Goal: Information Seeking & Learning: Learn about a topic

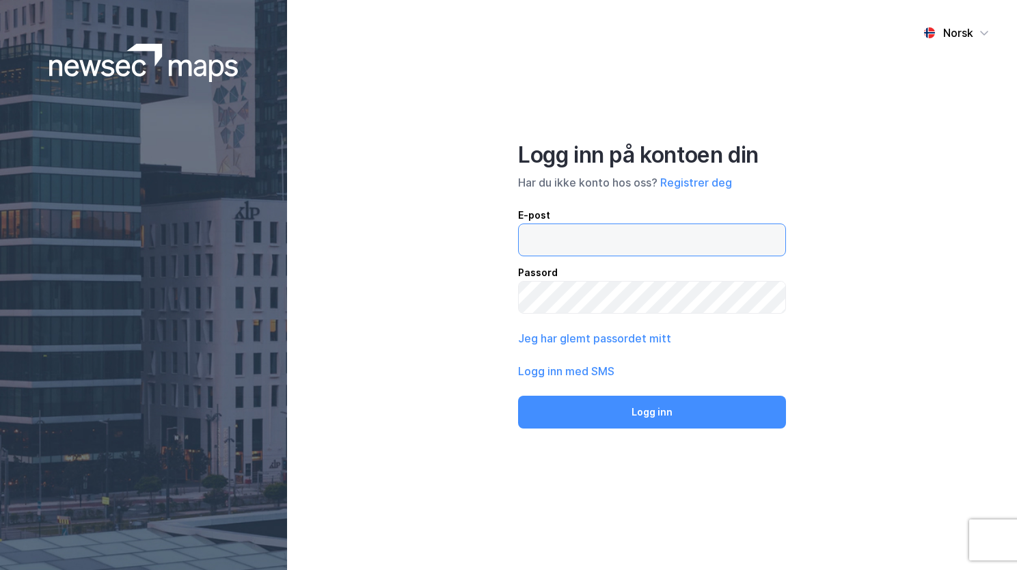
click at [558, 232] on input "email" at bounding box center [652, 239] width 266 height 31
type input "[EMAIL_ADDRESS][PERSON_NAME][PERSON_NAME][DOMAIN_NAME]"
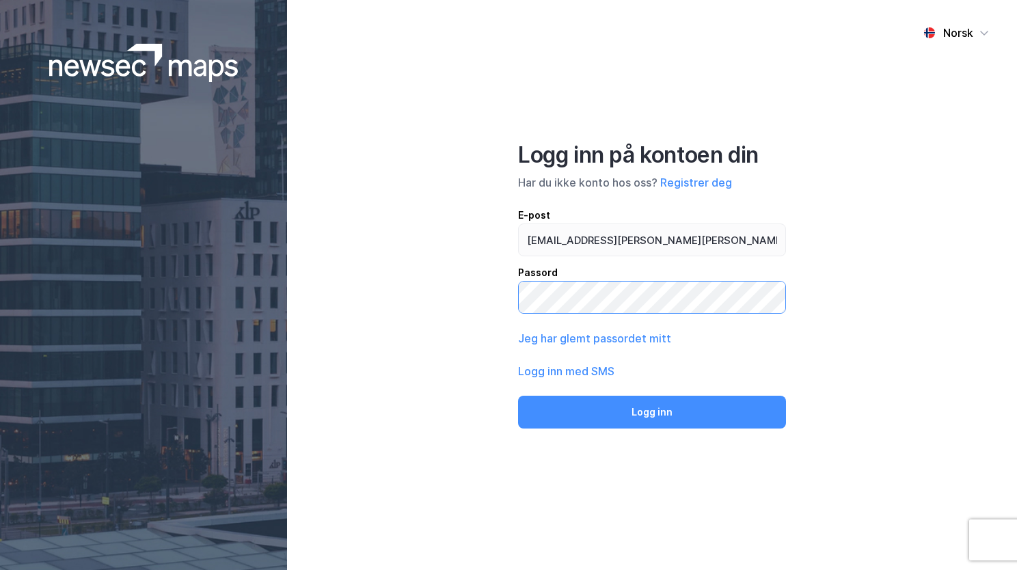
click at [518, 396] on button "Logg inn" at bounding box center [652, 412] width 268 height 33
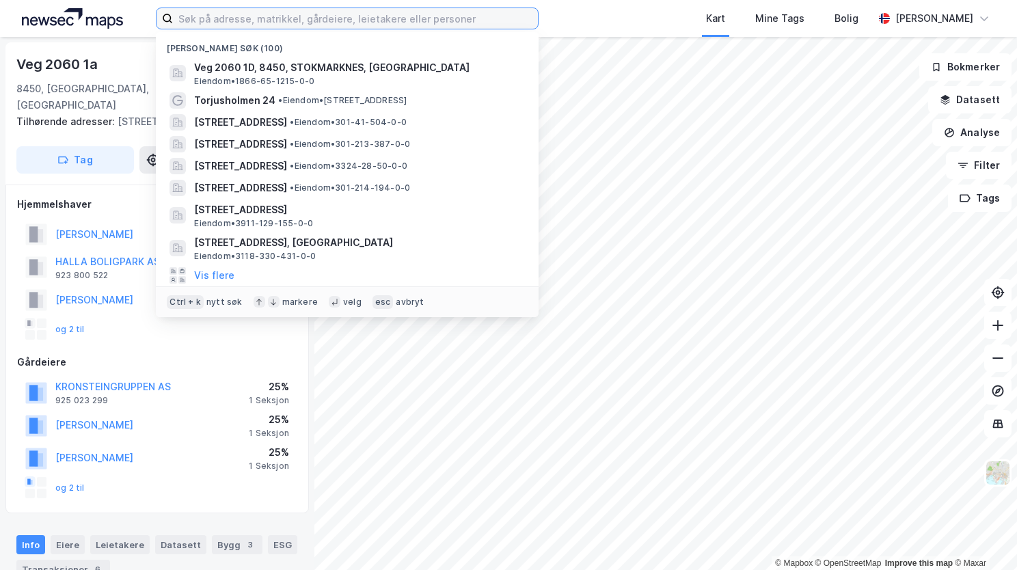
click at [265, 14] on input at bounding box center [355, 18] width 365 height 20
click at [212, 16] on input at bounding box center [355, 18] width 365 height 20
click at [241, 22] on input at bounding box center [355, 18] width 365 height 20
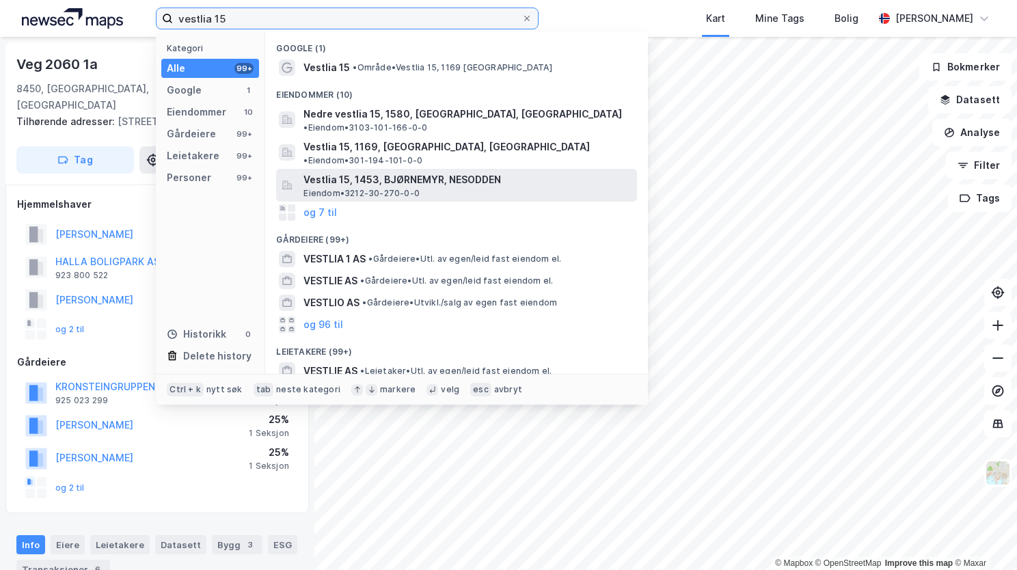
type input "vestlia 15"
click at [339, 188] on span "Eiendom • 3212-30-270-0-0" at bounding box center [361, 193] width 116 height 11
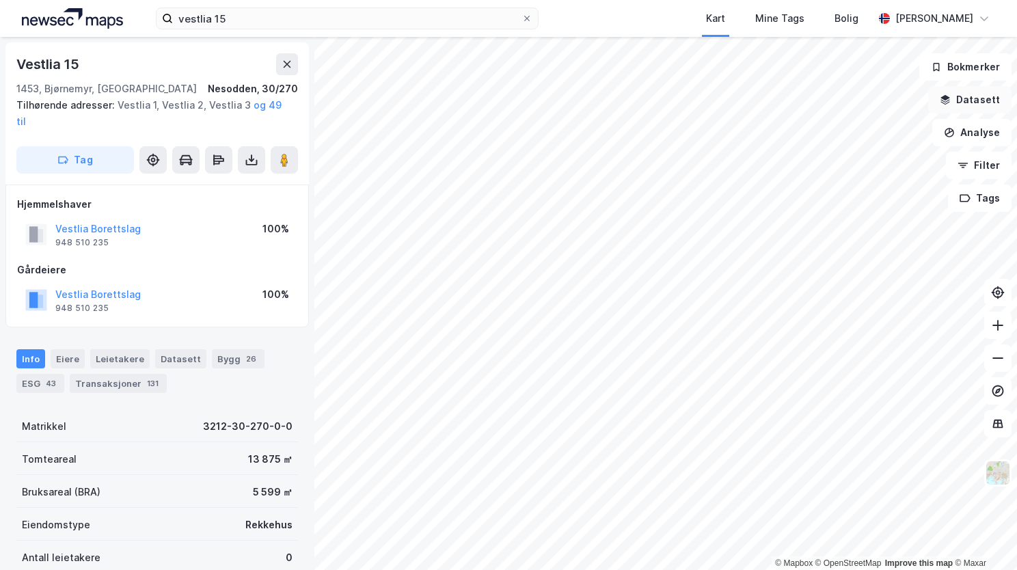
click at [973, 100] on button "Datasett" at bounding box center [969, 99] width 83 height 27
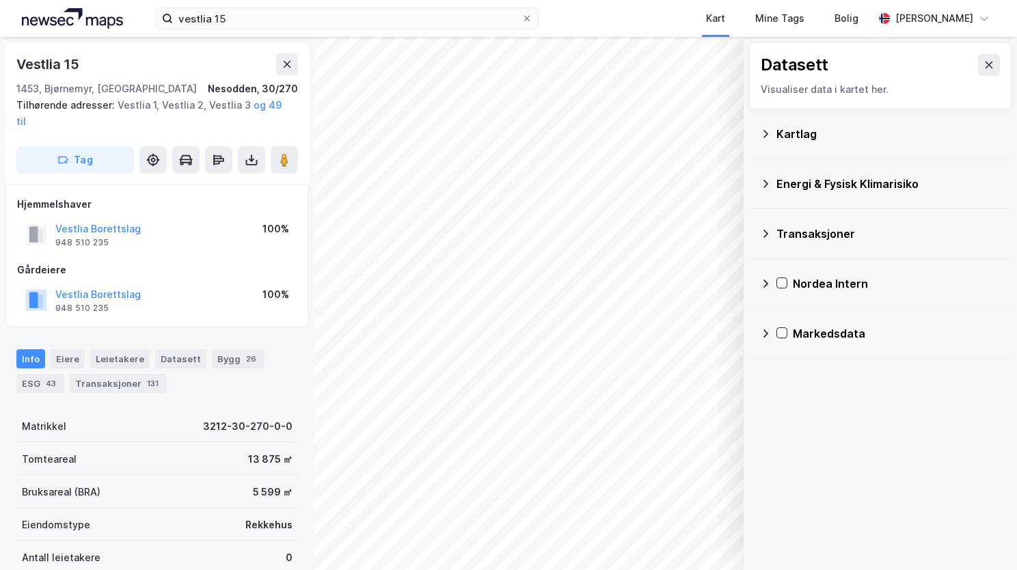
click at [768, 138] on icon at bounding box center [765, 133] width 11 height 11
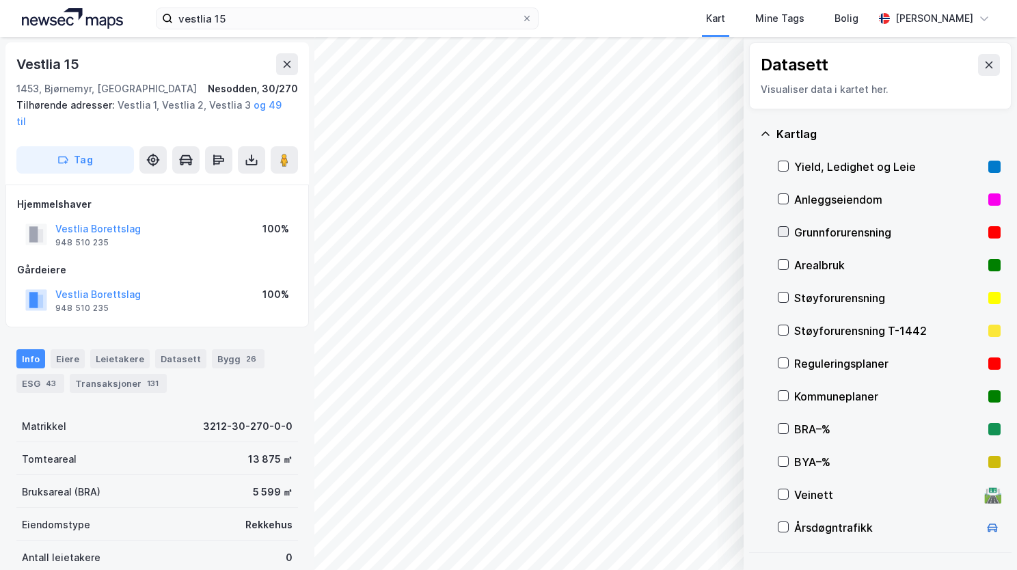
click at [784, 232] on icon at bounding box center [784, 232] width 8 height 5
click at [766, 135] on icon at bounding box center [765, 133] width 11 height 11
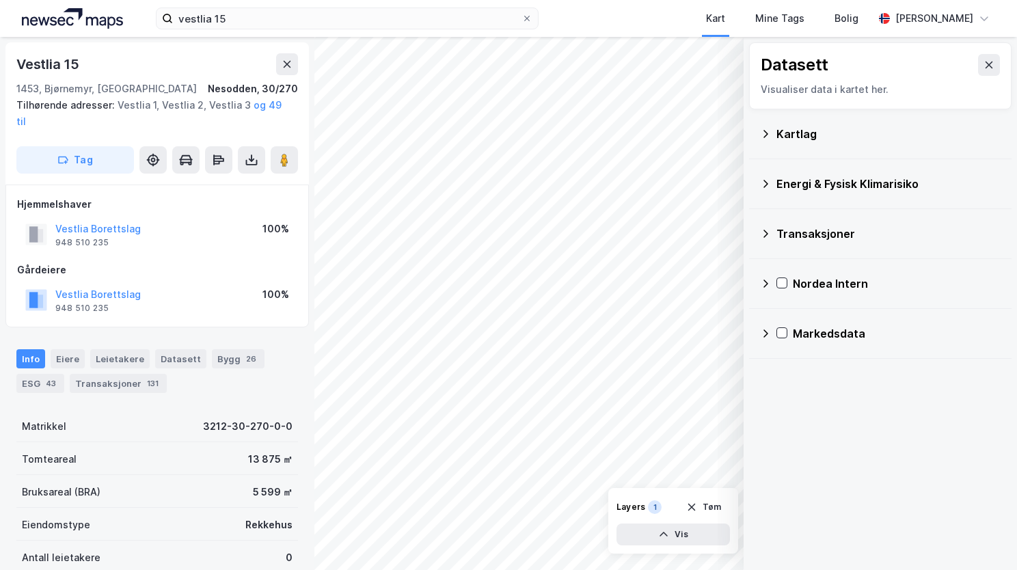
click at [769, 182] on icon at bounding box center [765, 183] width 11 height 11
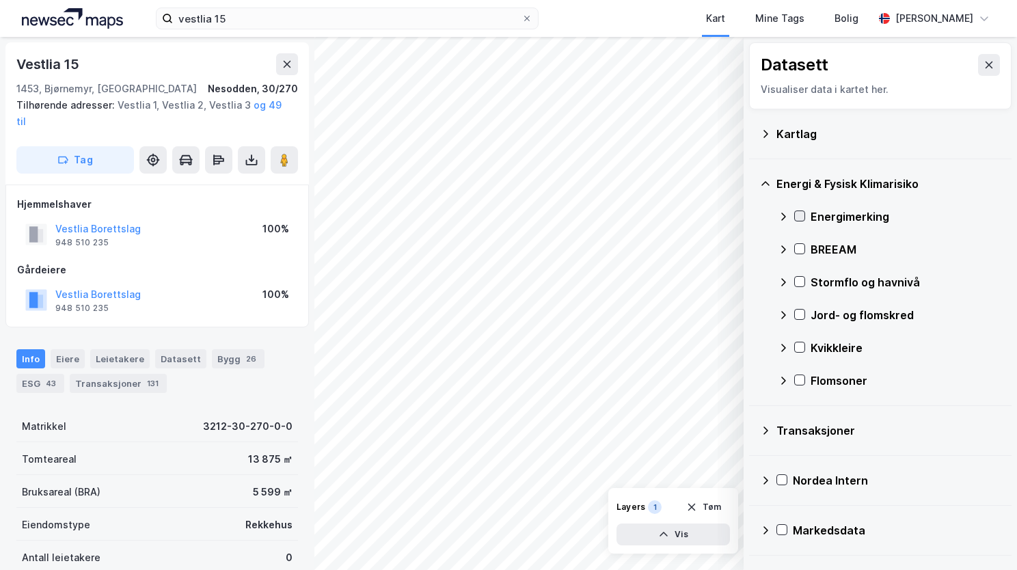
click at [801, 212] on icon at bounding box center [800, 216] width 10 height 10
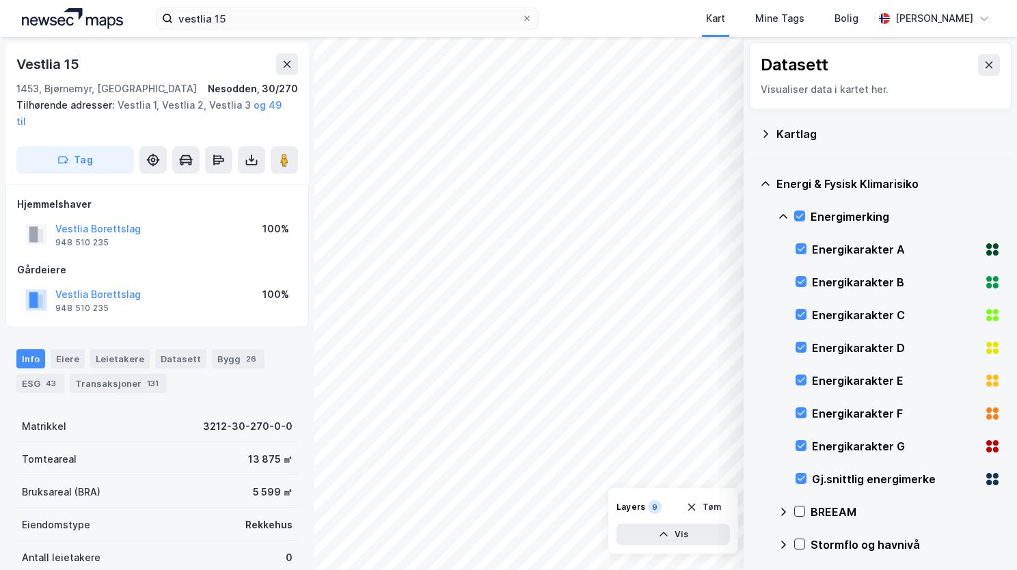
click at [782, 213] on icon at bounding box center [783, 216] width 11 height 11
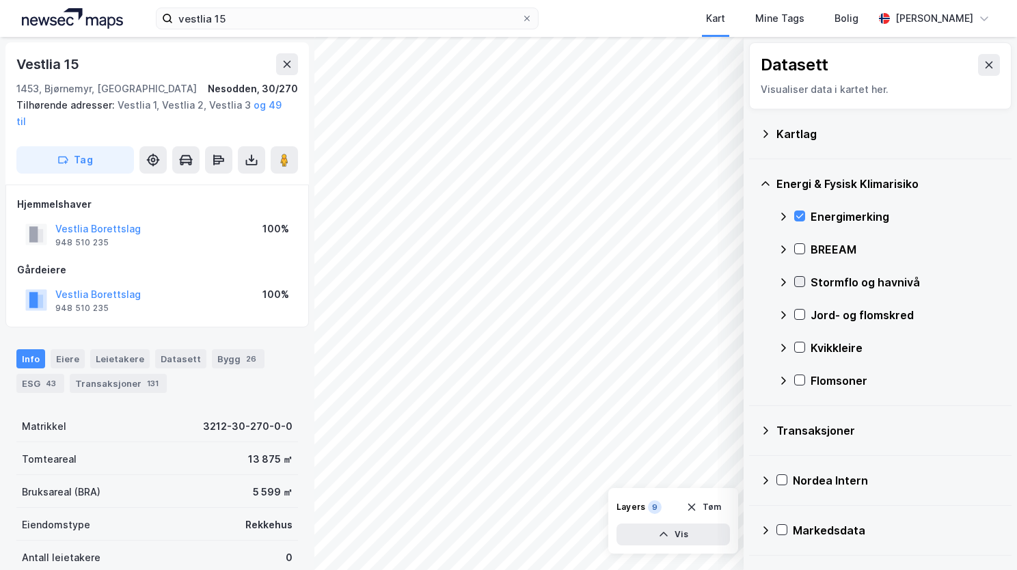
click at [800, 278] on icon at bounding box center [800, 282] width 10 height 10
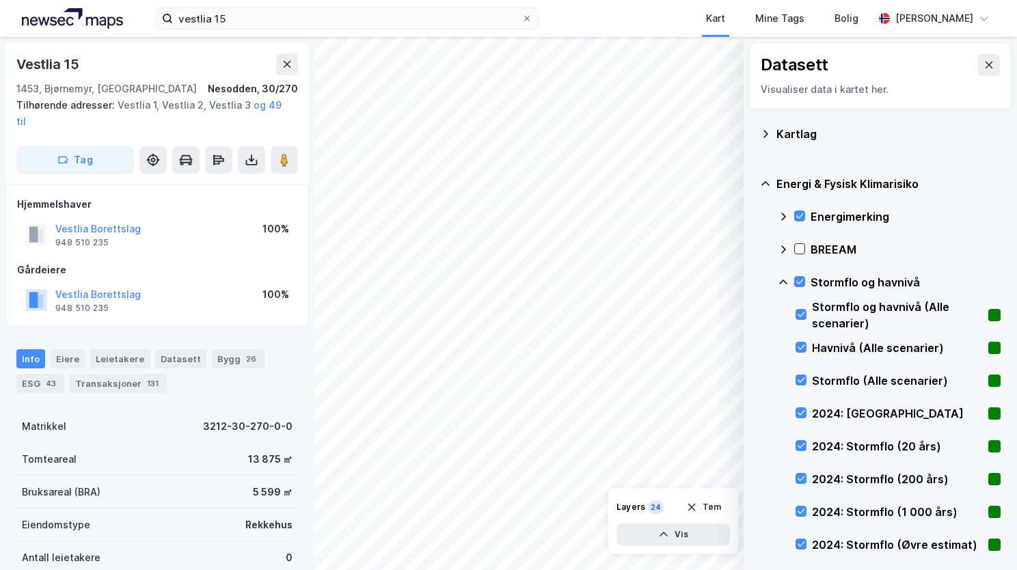
click at [786, 278] on icon at bounding box center [783, 282] width 11 height 11
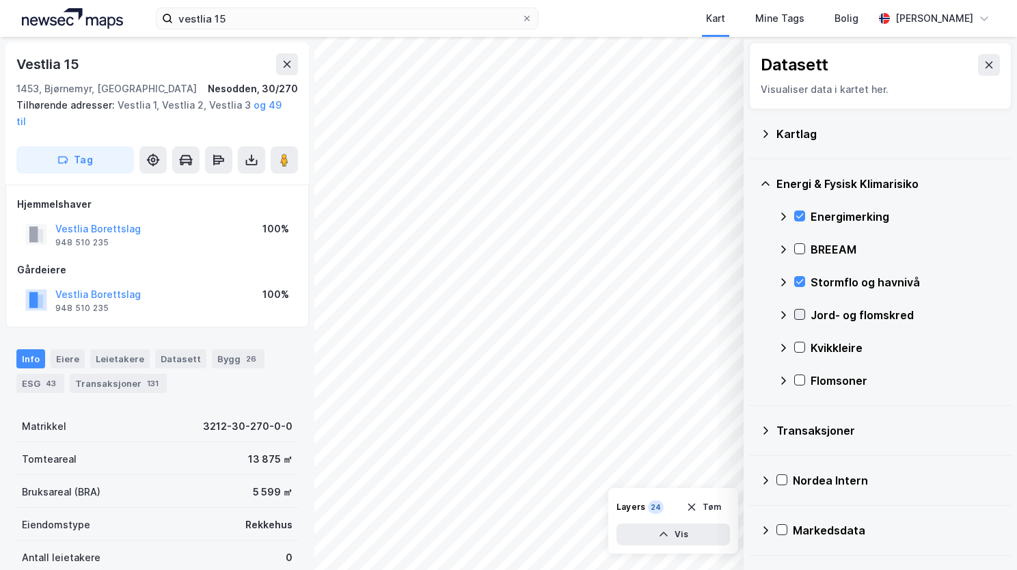
click at [798, 315] on icon at bounding box center [800, 315] width 10 height 10
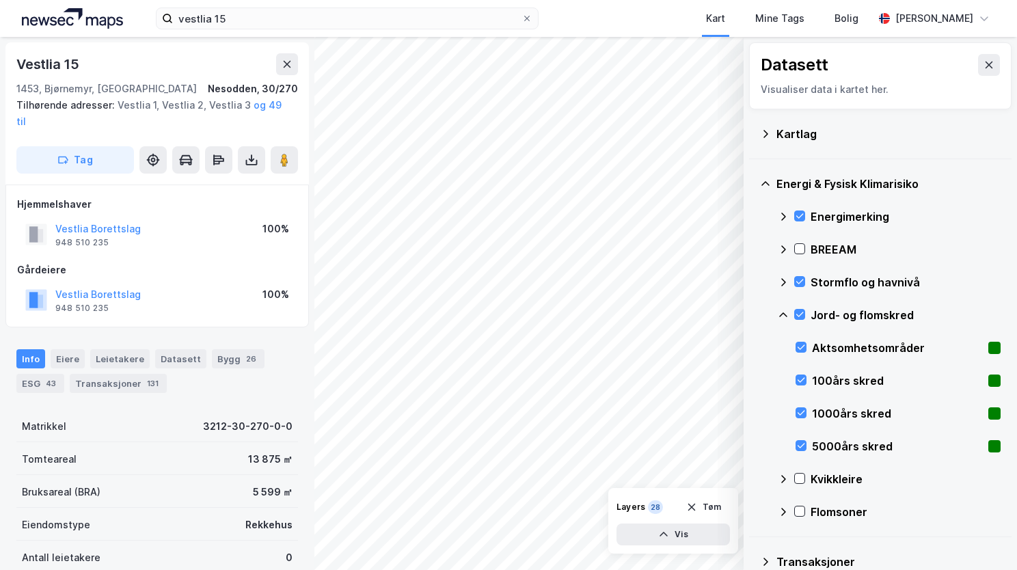
click at [782, 312] on icon at bounding box center [783, 315] width 11 height 11
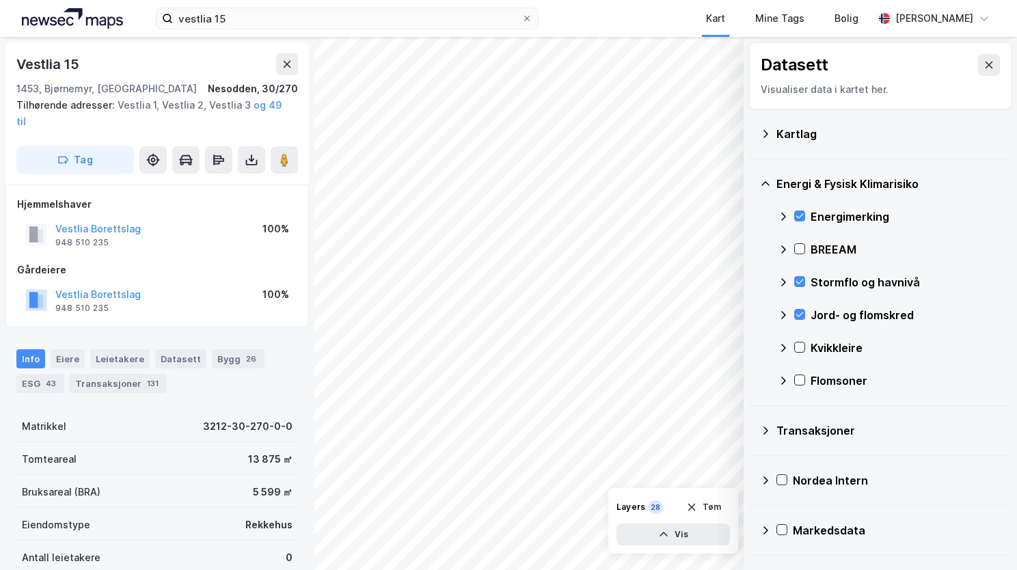
click at [793, 340] on div "Kvikkleire" at bounding box center [889, 347] width 223 height 33
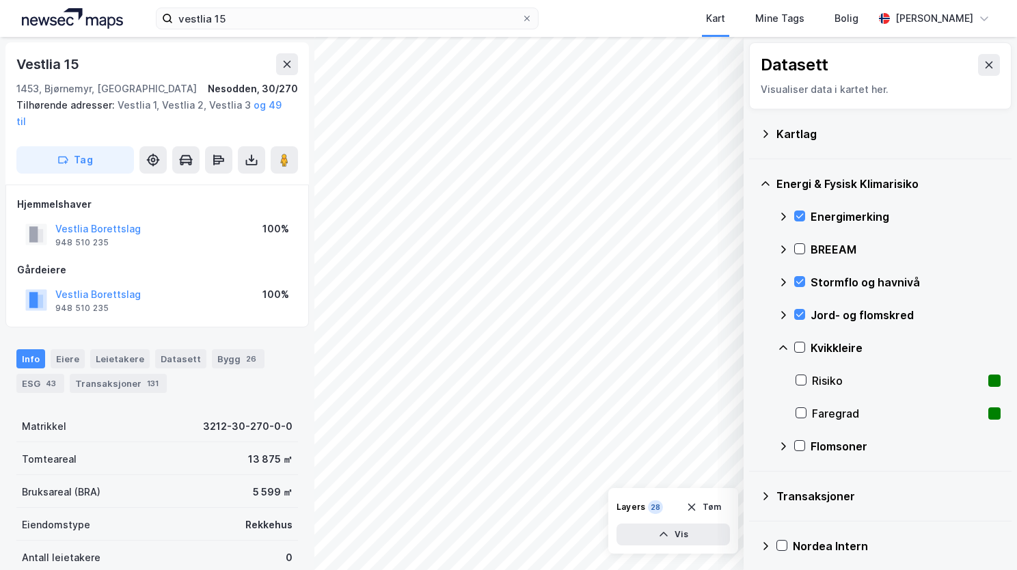
click at [801, 339] on div "Kvikkleire" at bounding box center [889, 347] width 223 height 33
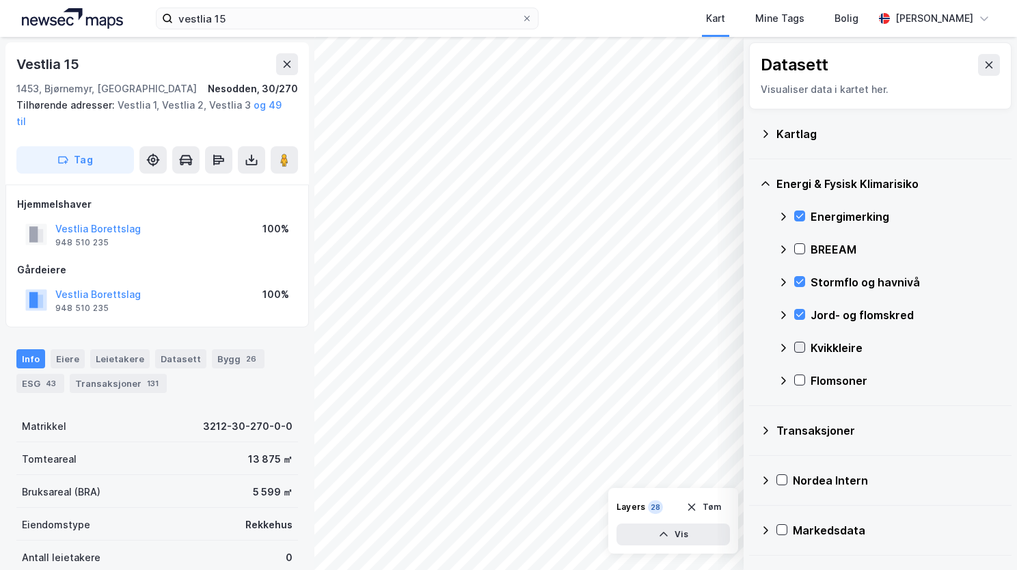
click at [799, 346] on icon at bounding box center [800, 347] width 10 height 10
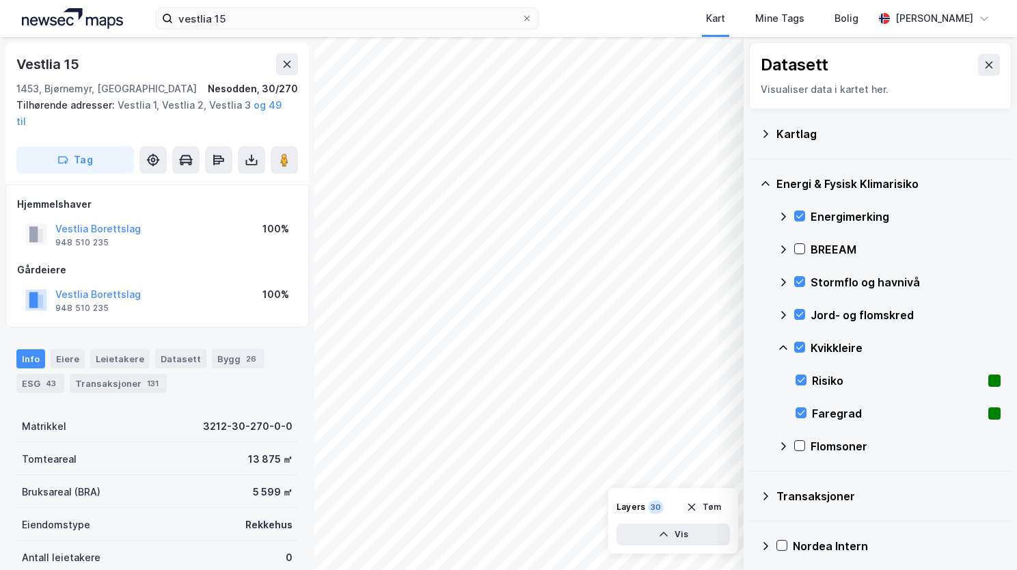
click at [782, 346] on icon at bounding box center [783, 347] width 8 height 5
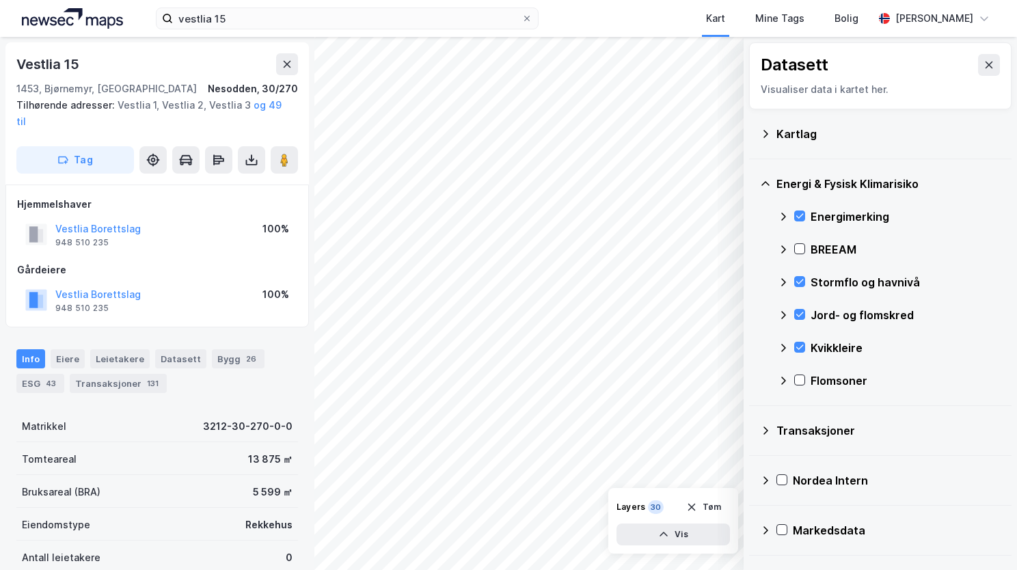
click at [793, 378] on div "Flomsoner" at bounding box center [889, 380] width 223 height 33
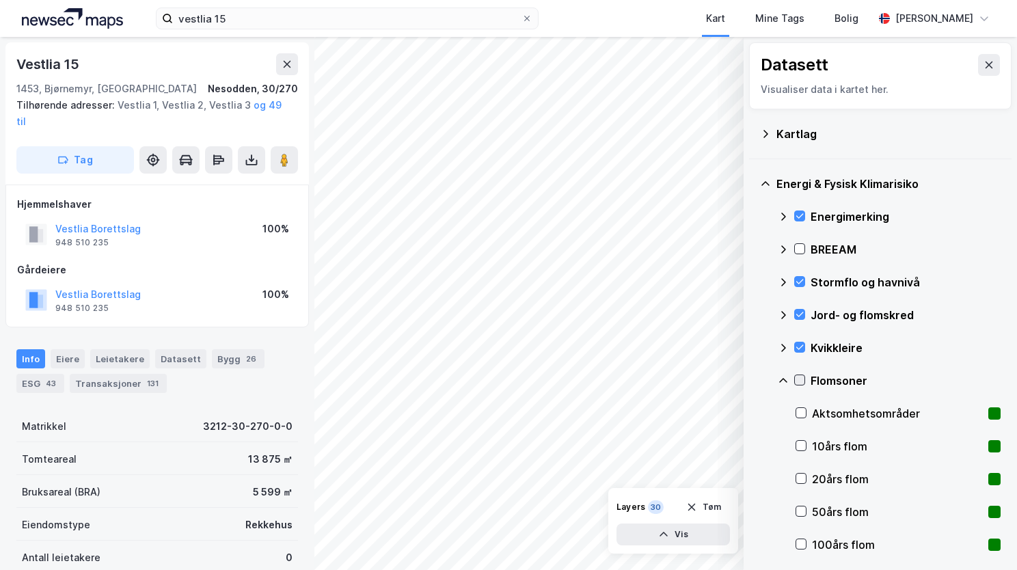
click at [800, 379] on icon at bounding box center [800, 380] width 10 height 10
click at [786, 379] on icon at bounding box center [783, 380] width 11 height 11
